Goal: Task Accomplishment & Management: Manage account settings

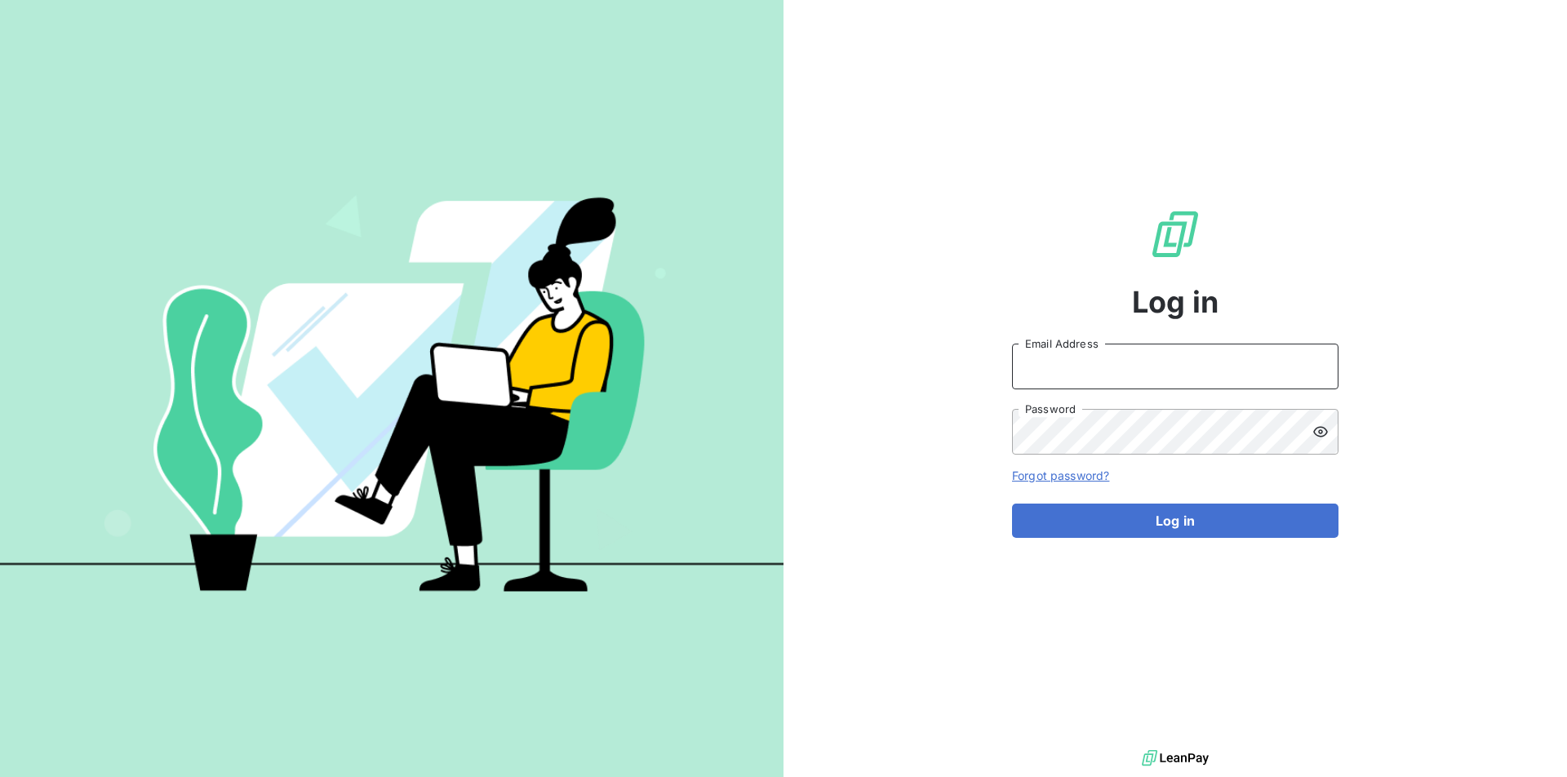
click at [1182, 367] on input "Email Address" at bounding box center [1175, 367] width 326 height 46
type input "[EMAIL_ADDRESS][PERSON_NAME][DOMAIN_NAME]"
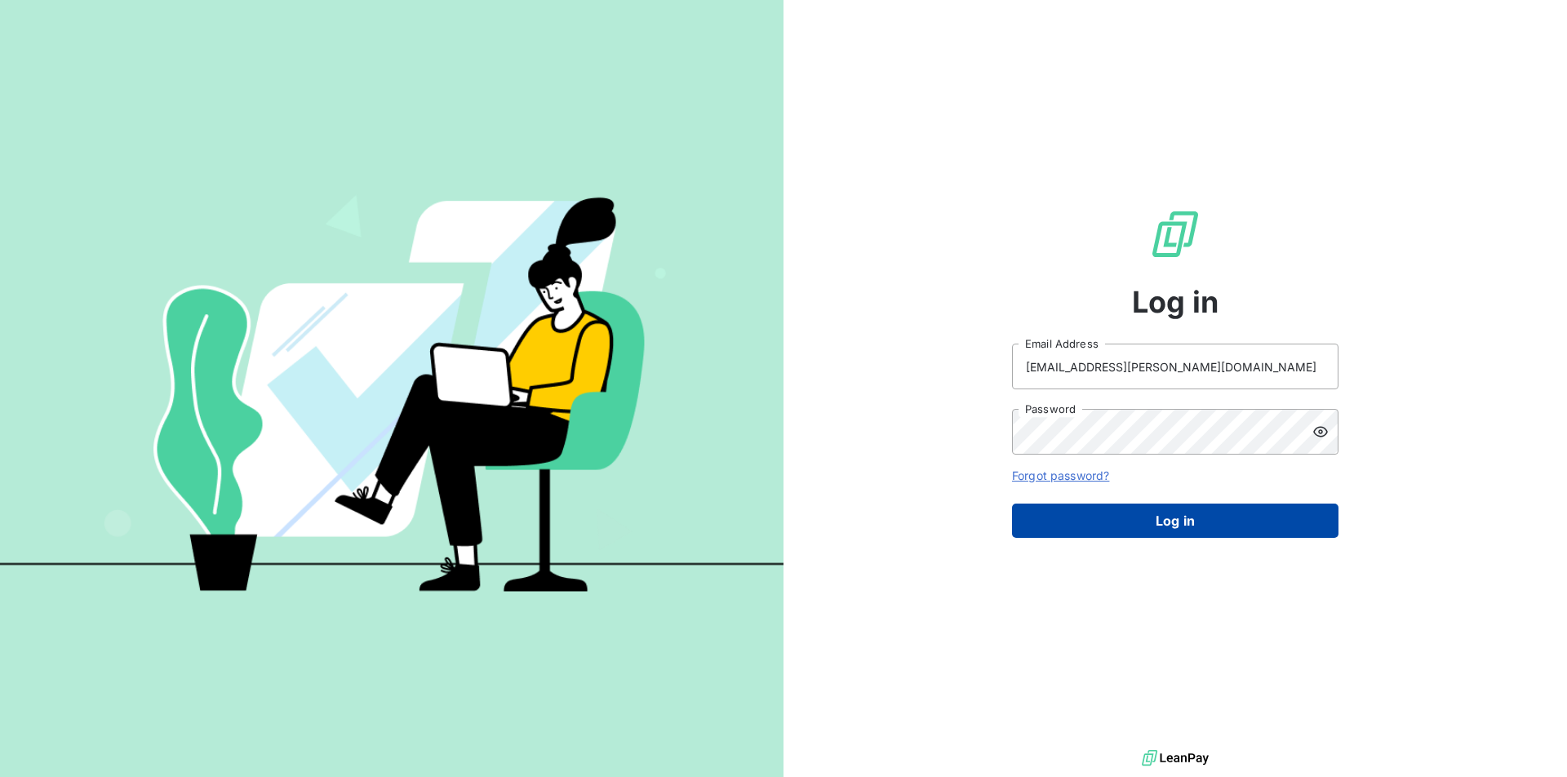
click at [1180, 523] on button "Log in" at bounding box center [1175, 521] width 326 height 34
